Goal: Task Accomplishment & Management: Use online tool/utility

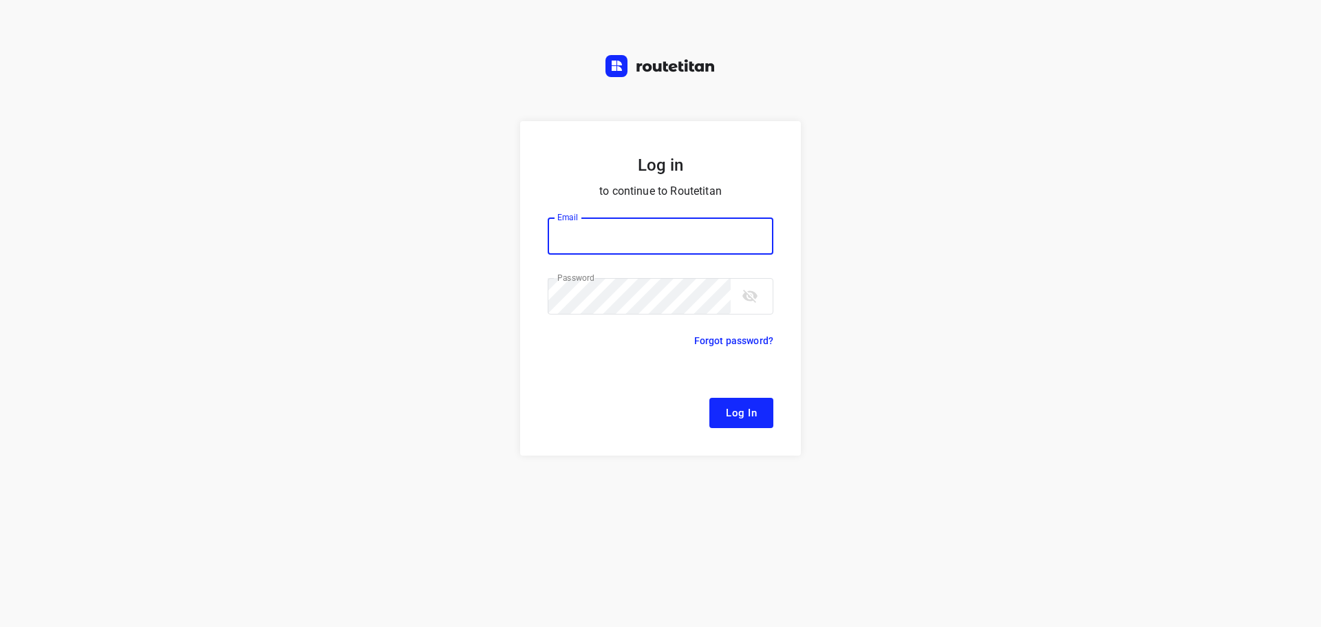
type input "[EMAIL_ADDRESS][DOMAIN_NAME]"
click at [740, 420] on span "Log In" at bounding box center [741, 413] width 31 height 18
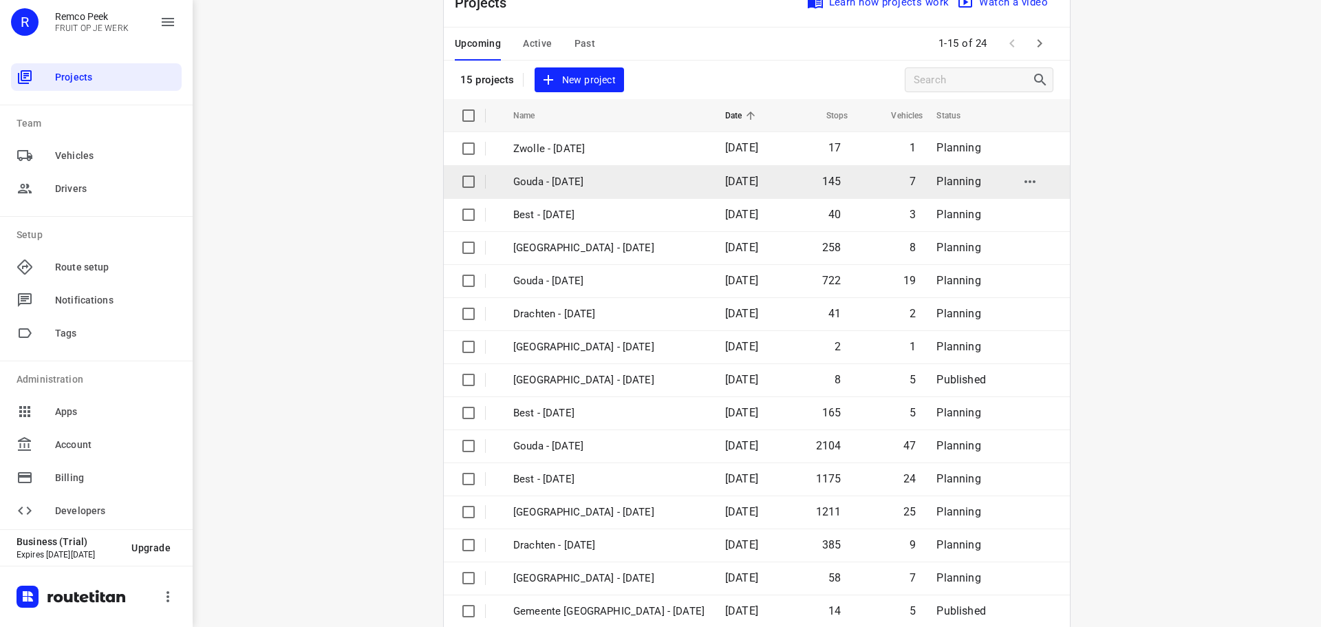
scroll to position [69, 0]
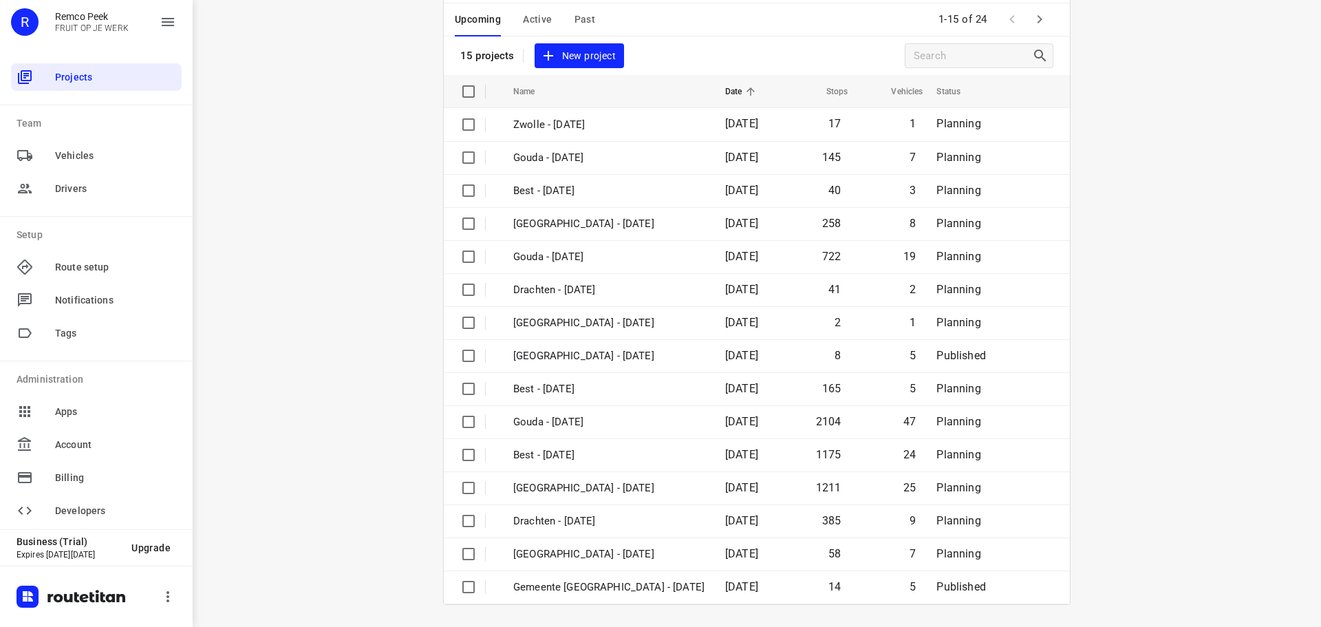
click at [1038, 23] on icon "button" at bounding box center [1039, 19] width 17 height 17
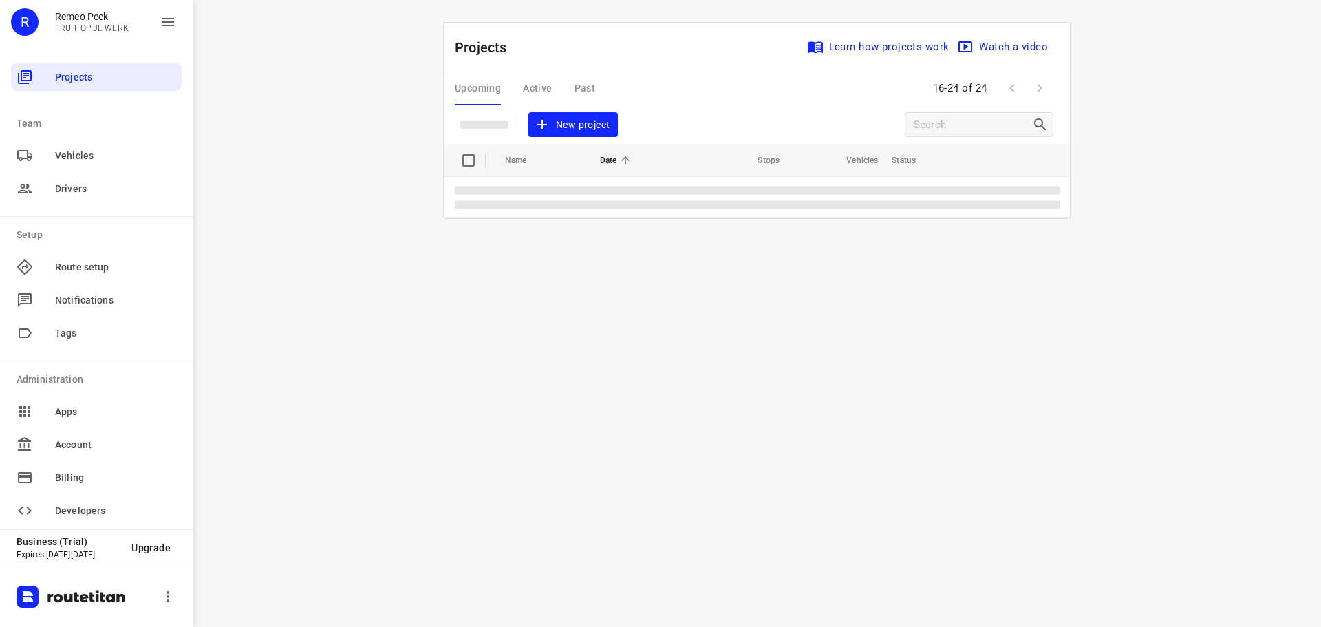
scroll to position [0, 0]
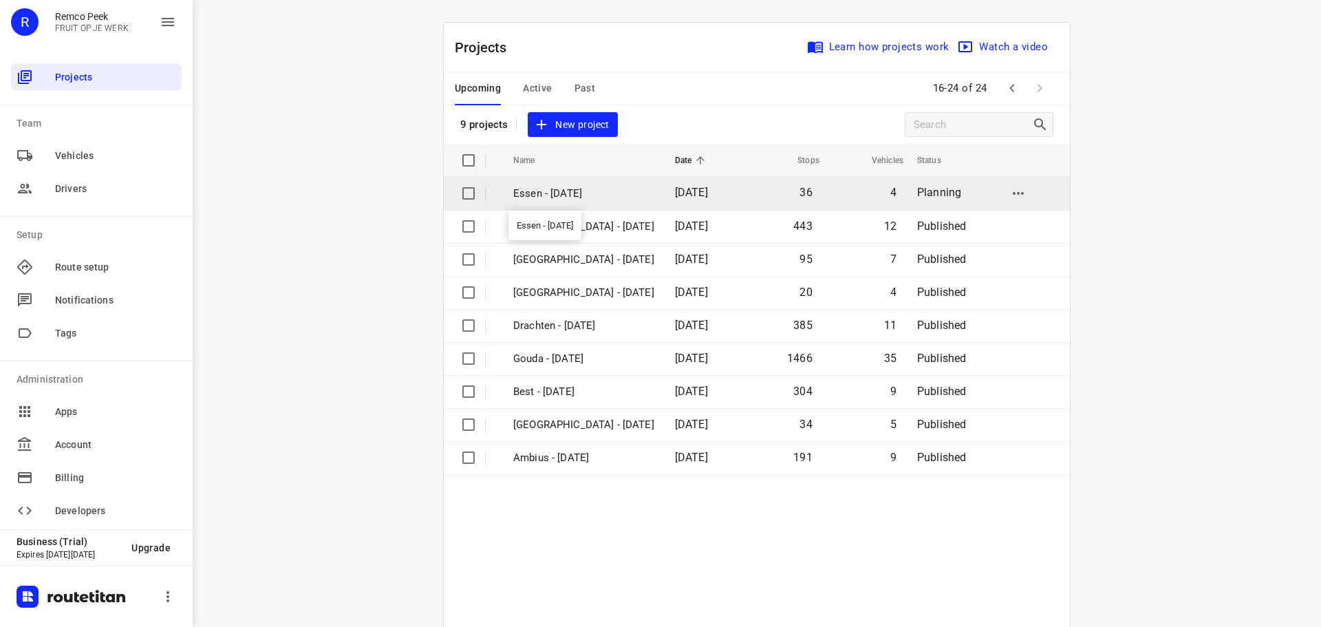
click at [556, 196] on p "Essen - [DATE]" at bounding box center [583, 194] width 141 height 16
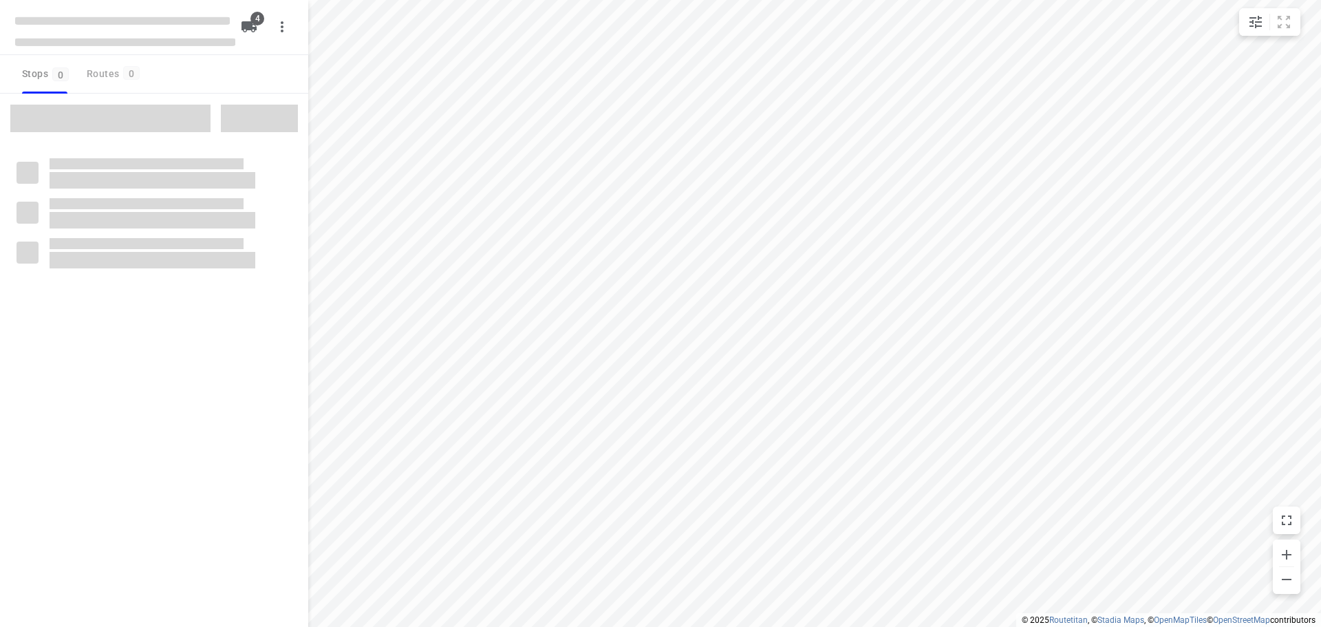
checkbox input "true"
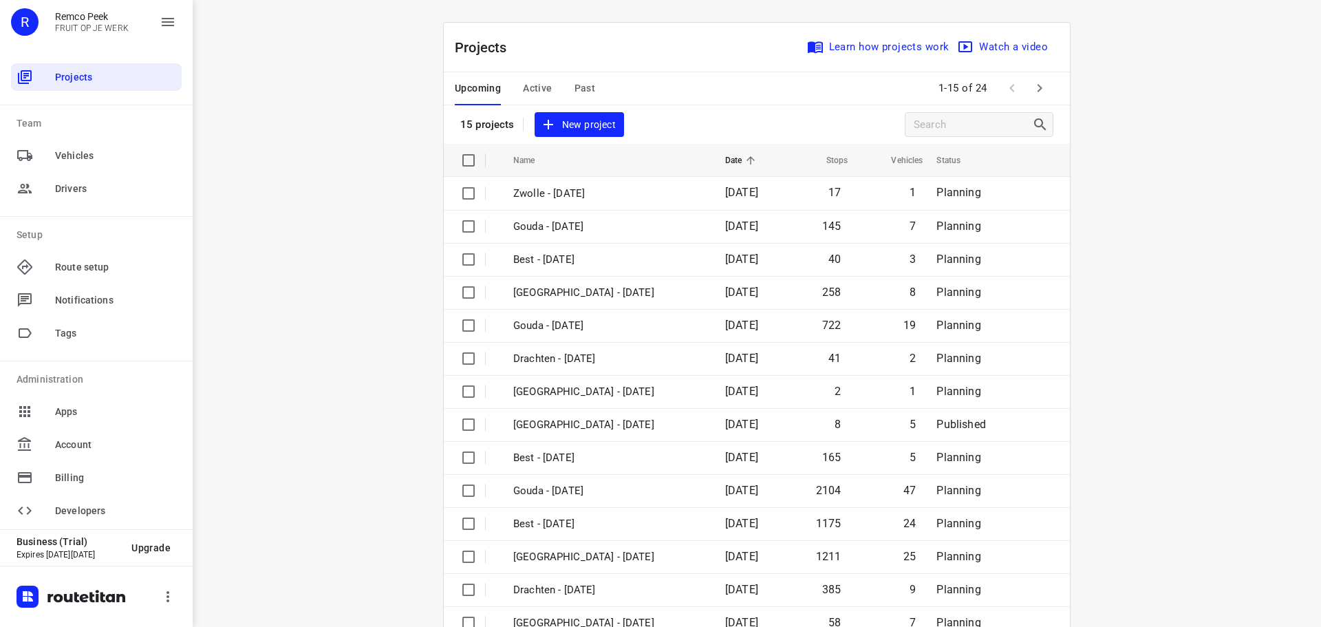
click at [525, 81] on span "Active" at bounding box center [537, 88] width 29 height 17
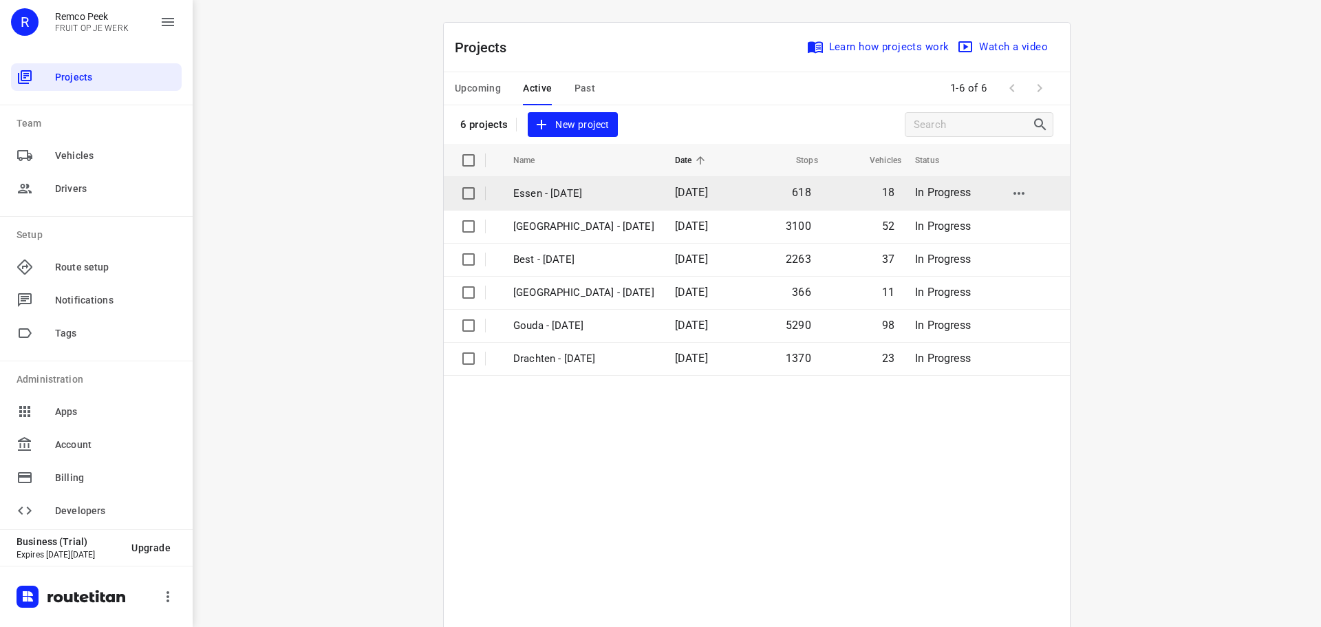
click at [539, 197] on p "Essen - Monday" at bounding box center [583, 194] width 141 height 16
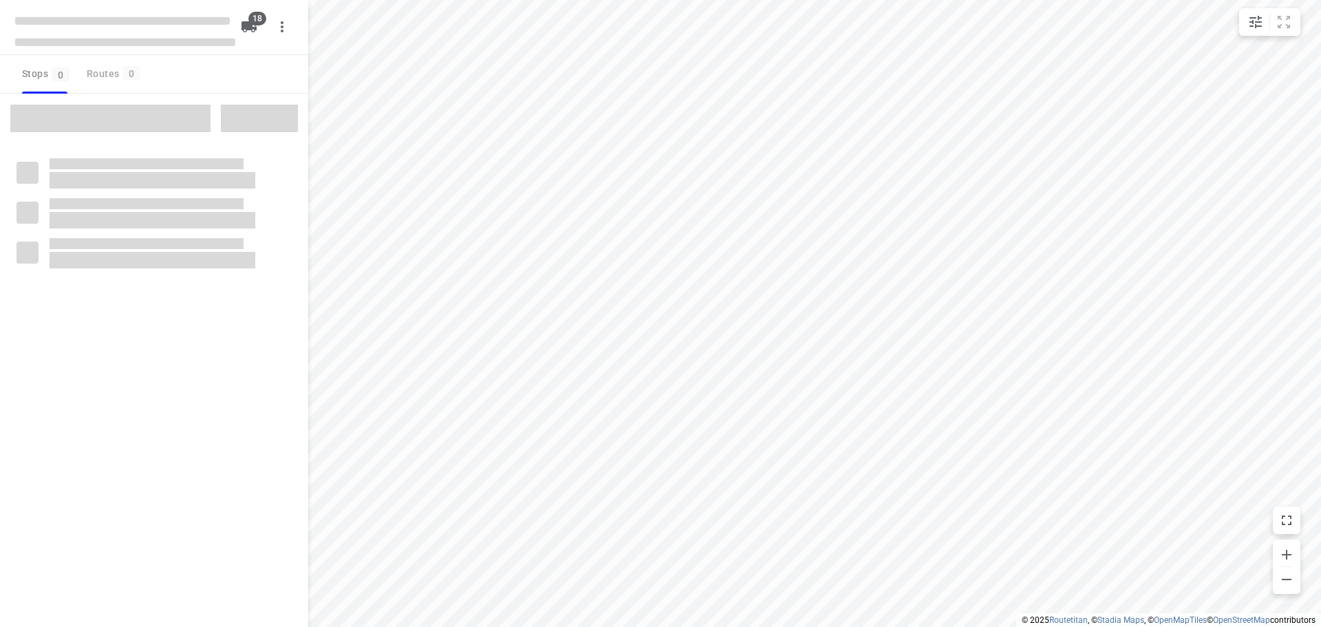
checkbox input "true"
